Goal: Information Seeking & Learning: Understand process/instructions

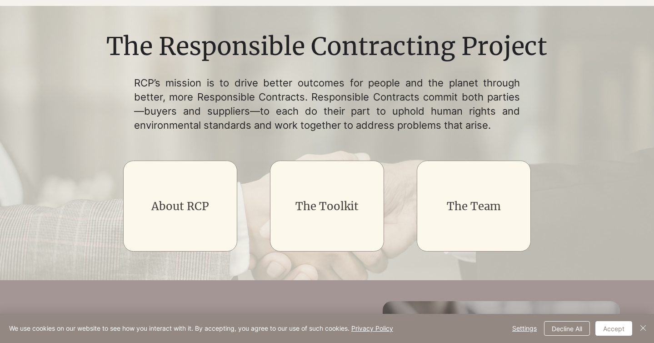
scroll to position [77, 0]
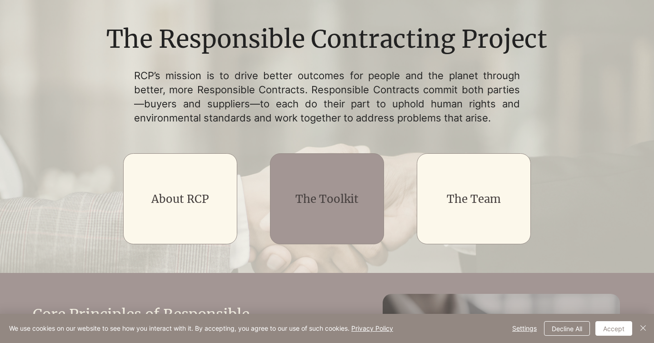
click at [330, 186] on div "main content" at bounding box center [327, 198] width 114 height 91
click at [327, 202] on link "The Toolkit" at bounding box center [326, 199] width 63 height 14
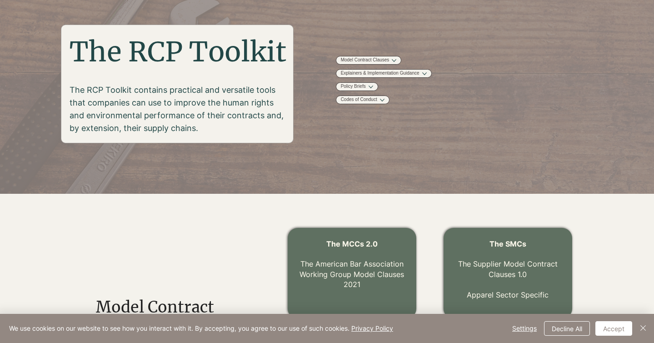
scroll to position [109, 0]
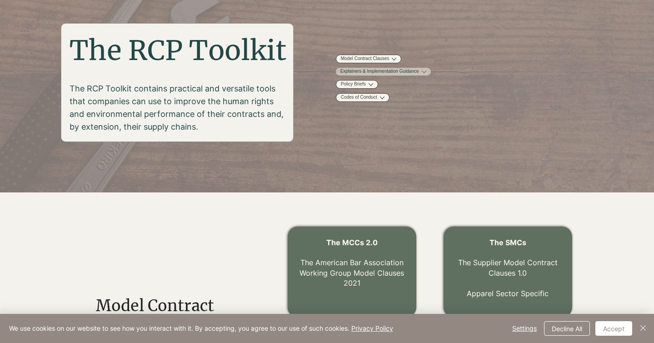
click at [417, 75] on link "Explainers & Implementation Guidance" at bounding box center [379, 71] width 79 height 7
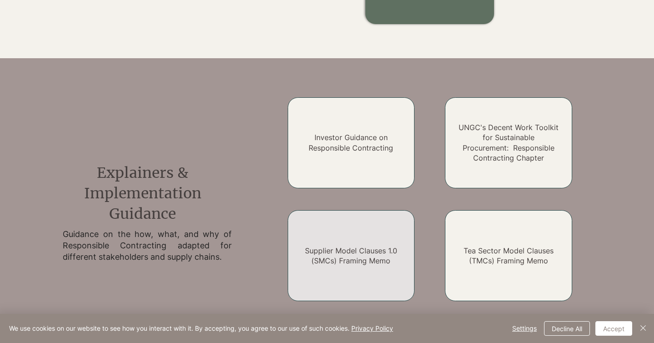
scroll to position [617, 0]
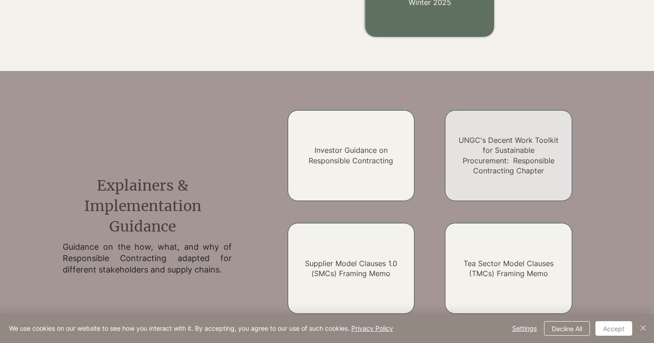
click at [467, 153] on h2 "UNGC's Decent Work Toolkit for Sustainable Procurement: Responsible Contracting…" at bounding box center [508, 155] width 102 height 41
click at [495, 164] on link "UNGC's Decent Work Toolkit for Sustainable Procurement: Responsible Contracting…" at bounding box center [508, 155] width 100 height 40
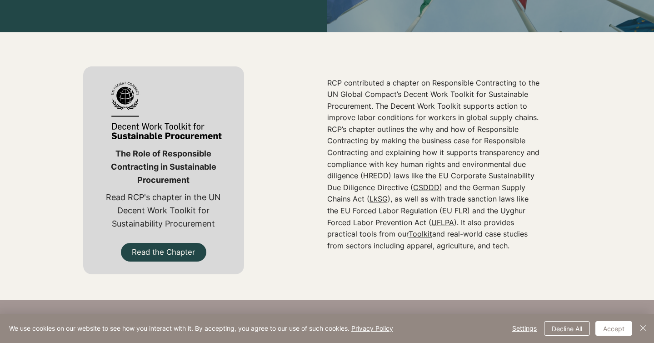
scroll to position [248, 0]
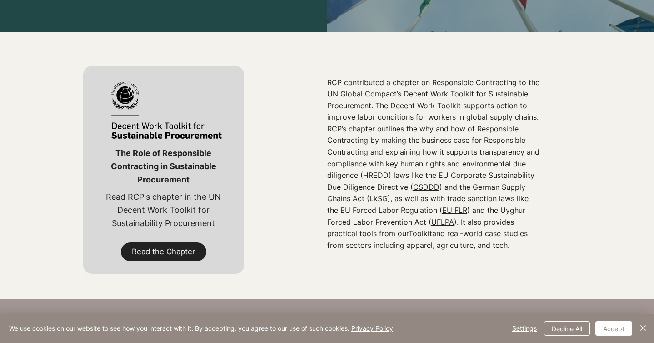
click at [159, 251] on span "Read the Chapter" at bounding box center [163, 251] width 63 height 10
